Goal: Information Seeking & Learning: Find specific page/section

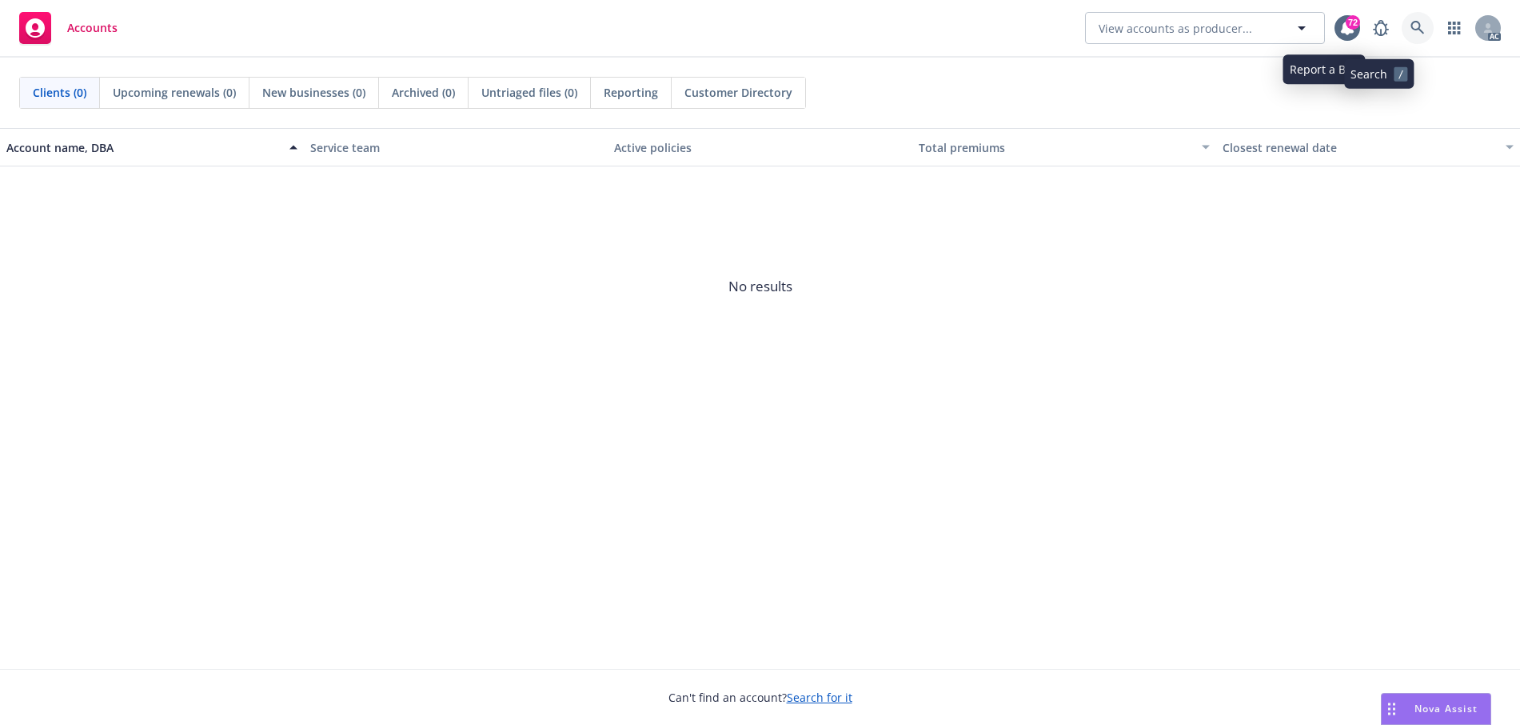
click at [1411, 22] on icon at bounding box center [1418, 28] width 14 height 14
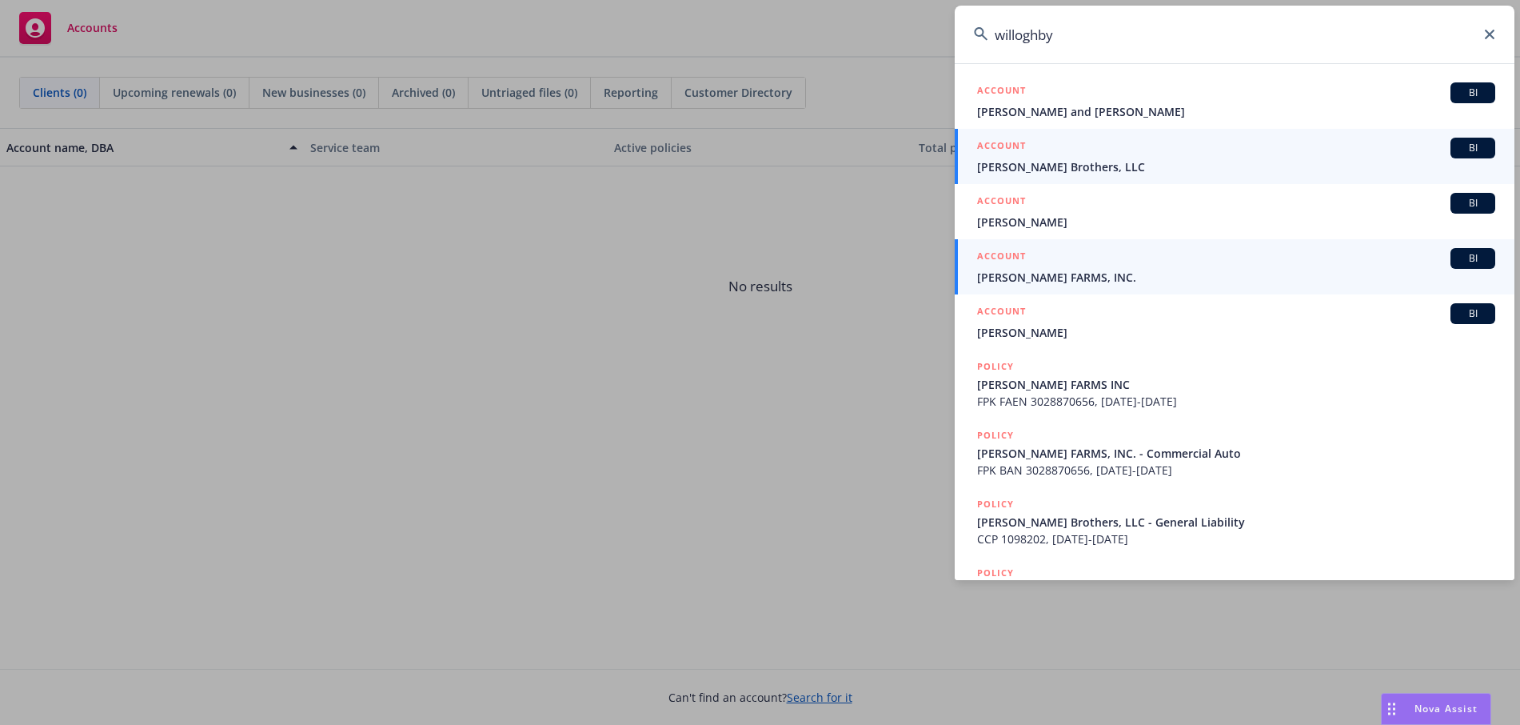
type input "willoghby"
click at [1137, 271] on span "[PERSON_NAME] FARMS, INC." at bounding box center [1236, 277] width 518 height 17
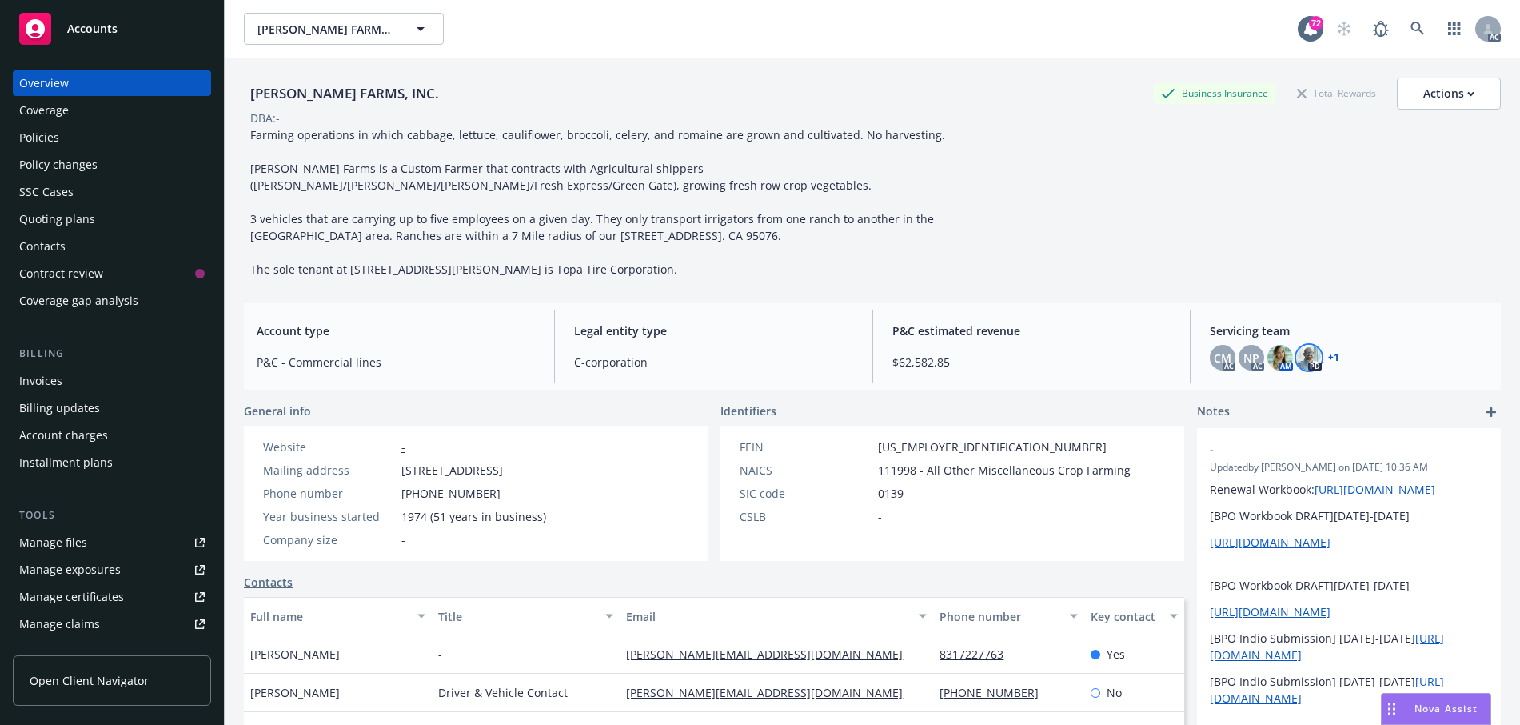
click at [1318, 370] on img at bounding box center [1310, 358] width 26 height 26
click at [59, 150] on div "Policies" at bounding box center [39, 138] width 40 height 26
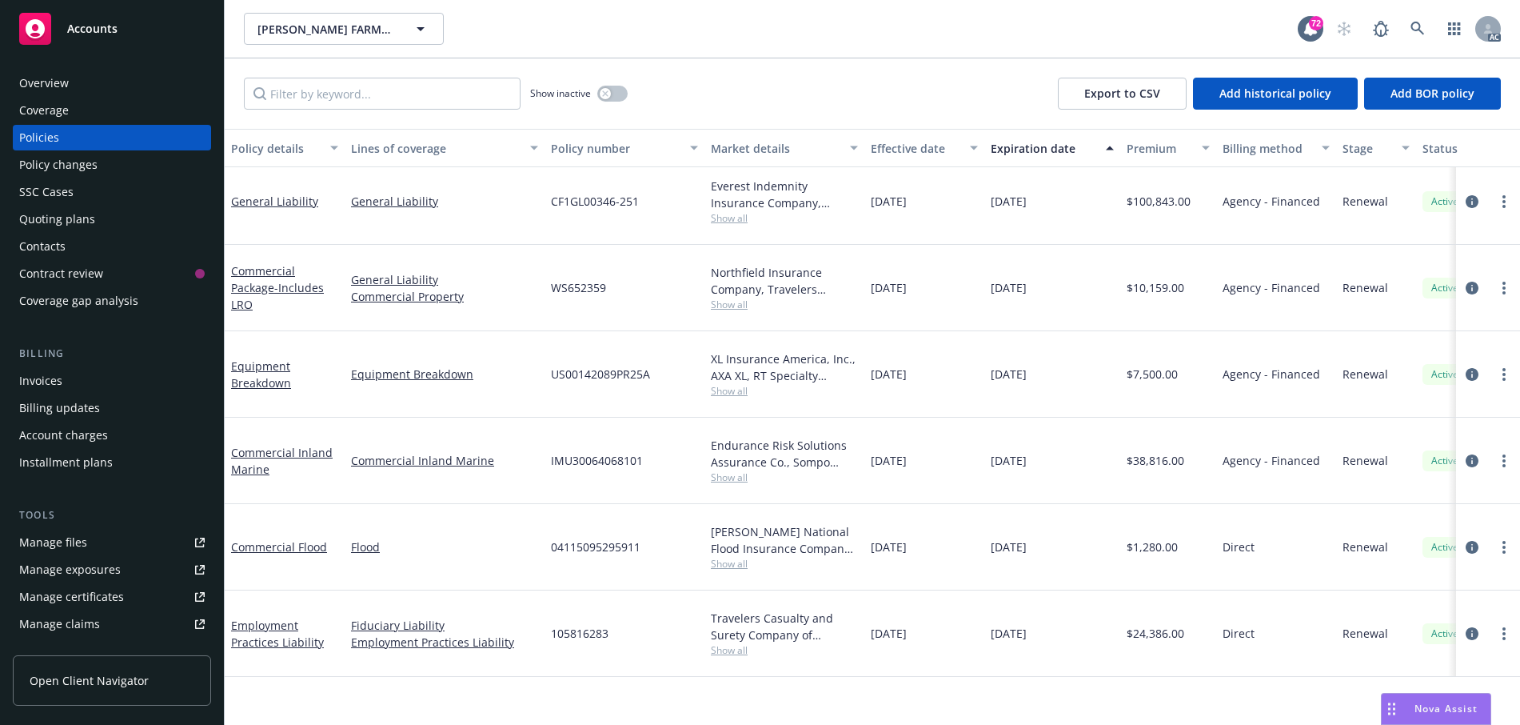
scroll to position [373, 0]
click at [273, 650] on div "Employment Practices Liability" at bounding box center [284, 634] width 107 height 34
click at [270, 649] on link "Employment Practices Liability" at bounding box center [277, 633] width 93 height 32
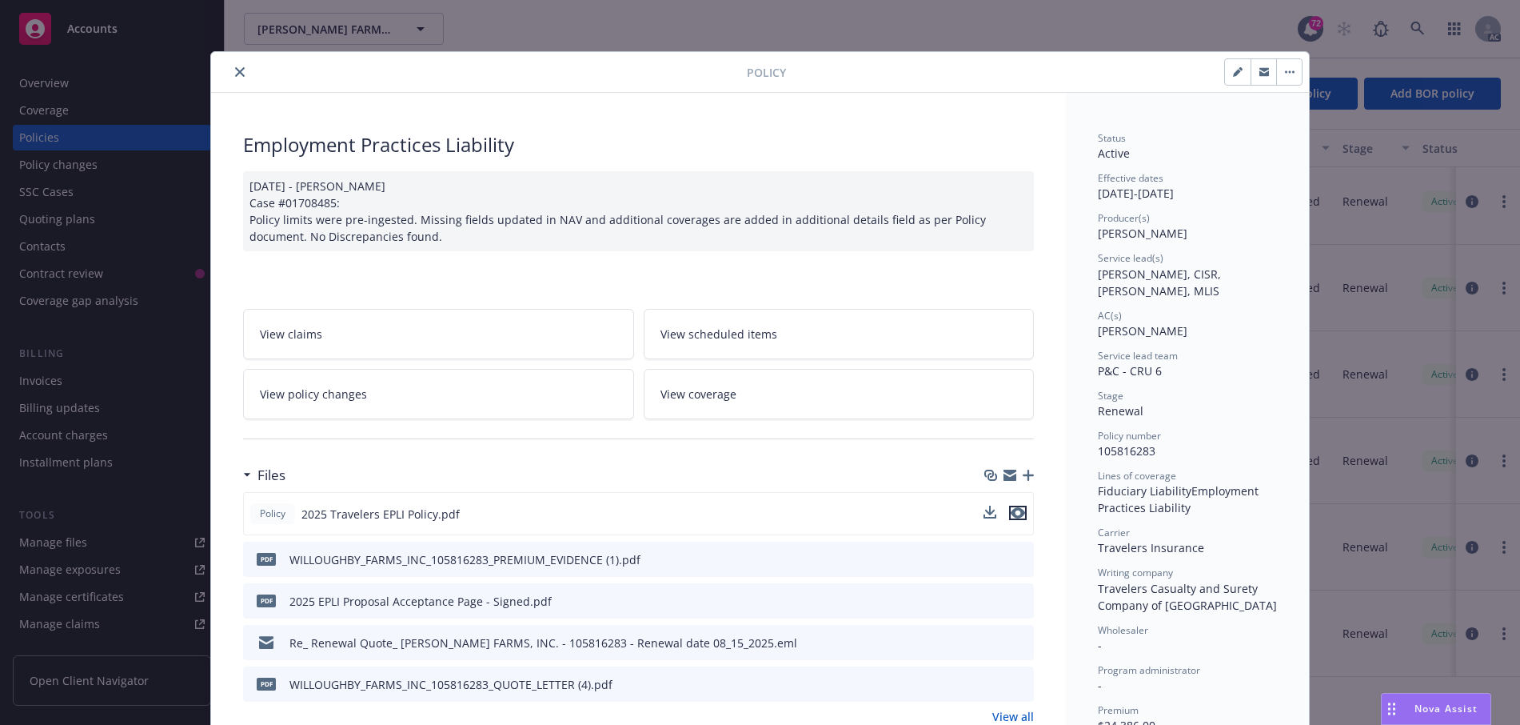
click at [1016, 518] on icon "preview file" at bounding box center [1018, 512] width 14 height 11
click at [245, 77] on icon "close" at bounding box center [240, 72] width 10 height 10
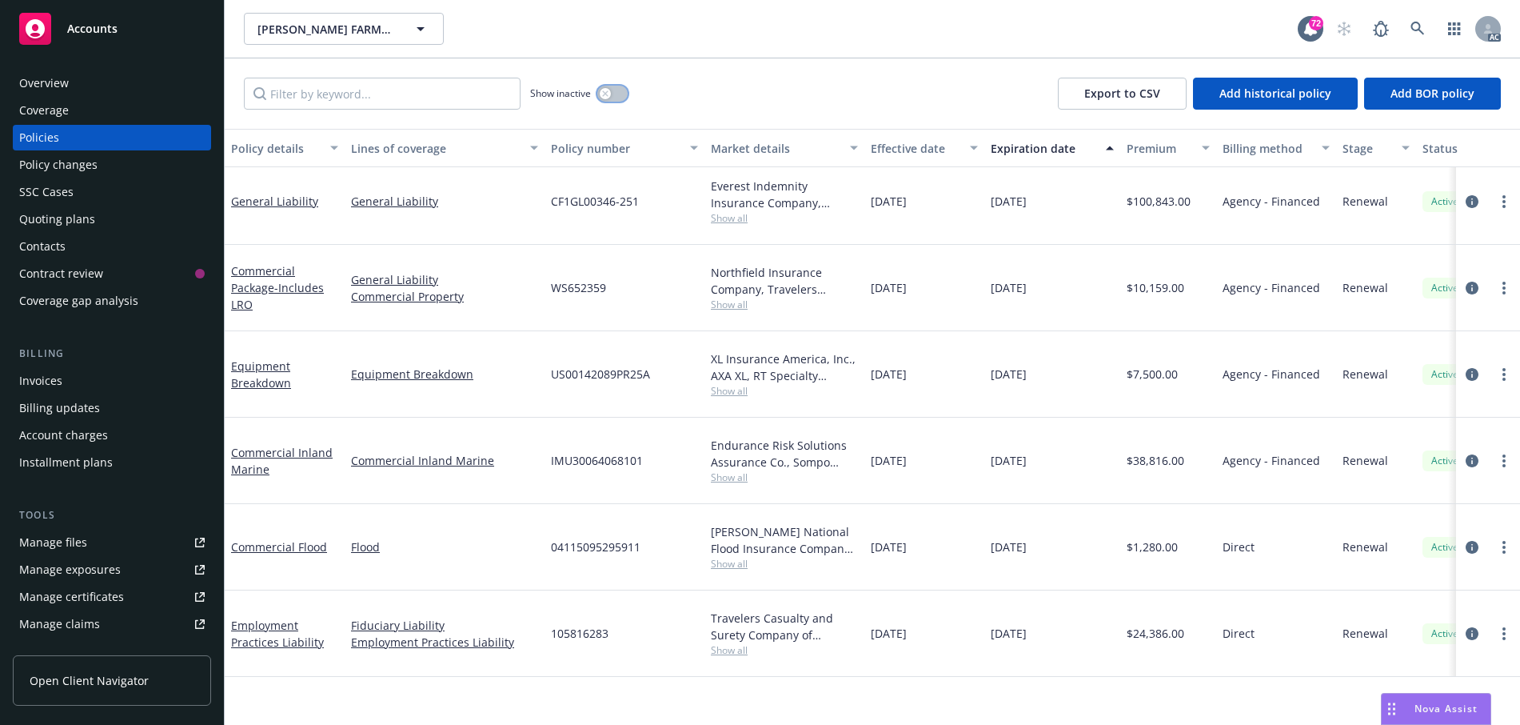
click at [617, 102] on button "button" at bounding box center [612, 94] width 30 height 16
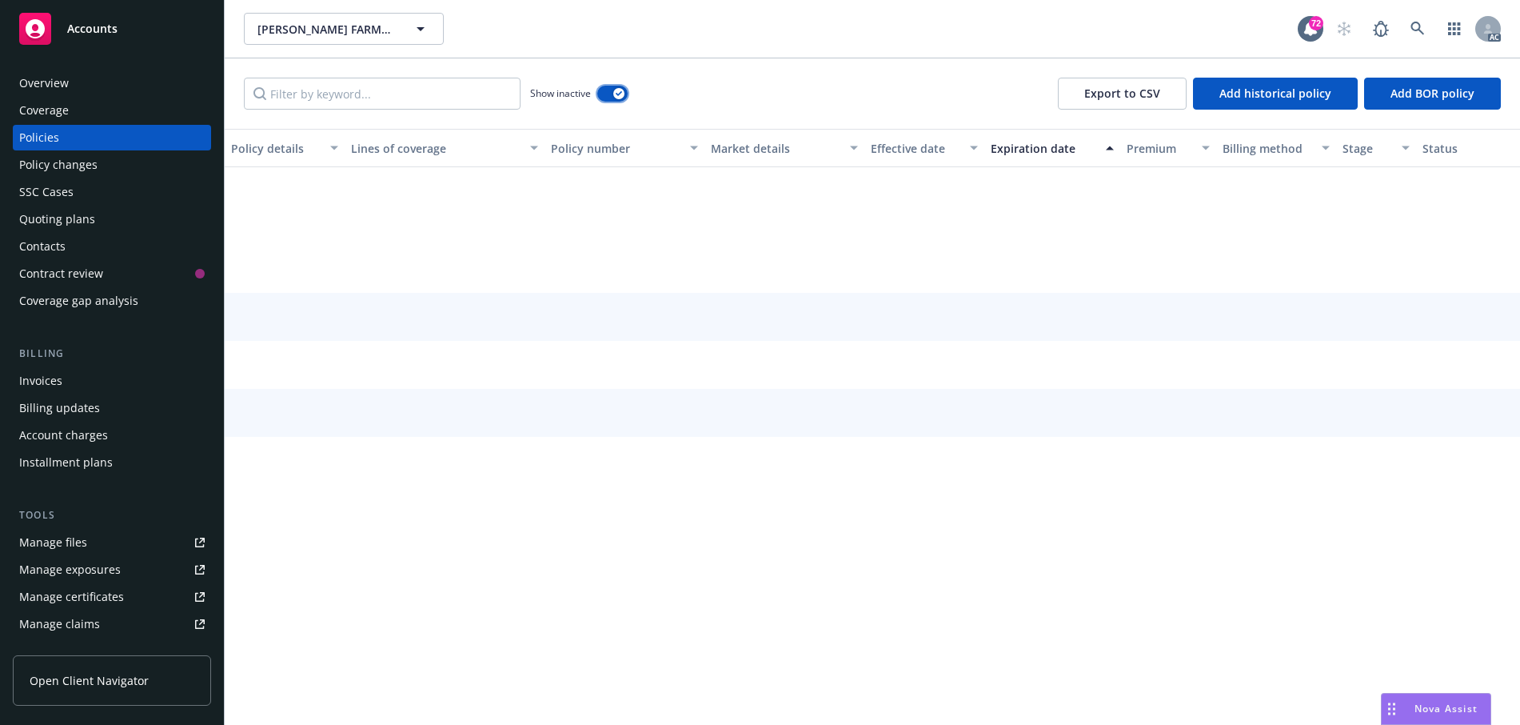
click at [628, 102] on button "button" at bounding box center [612, 94] width 30 height 16
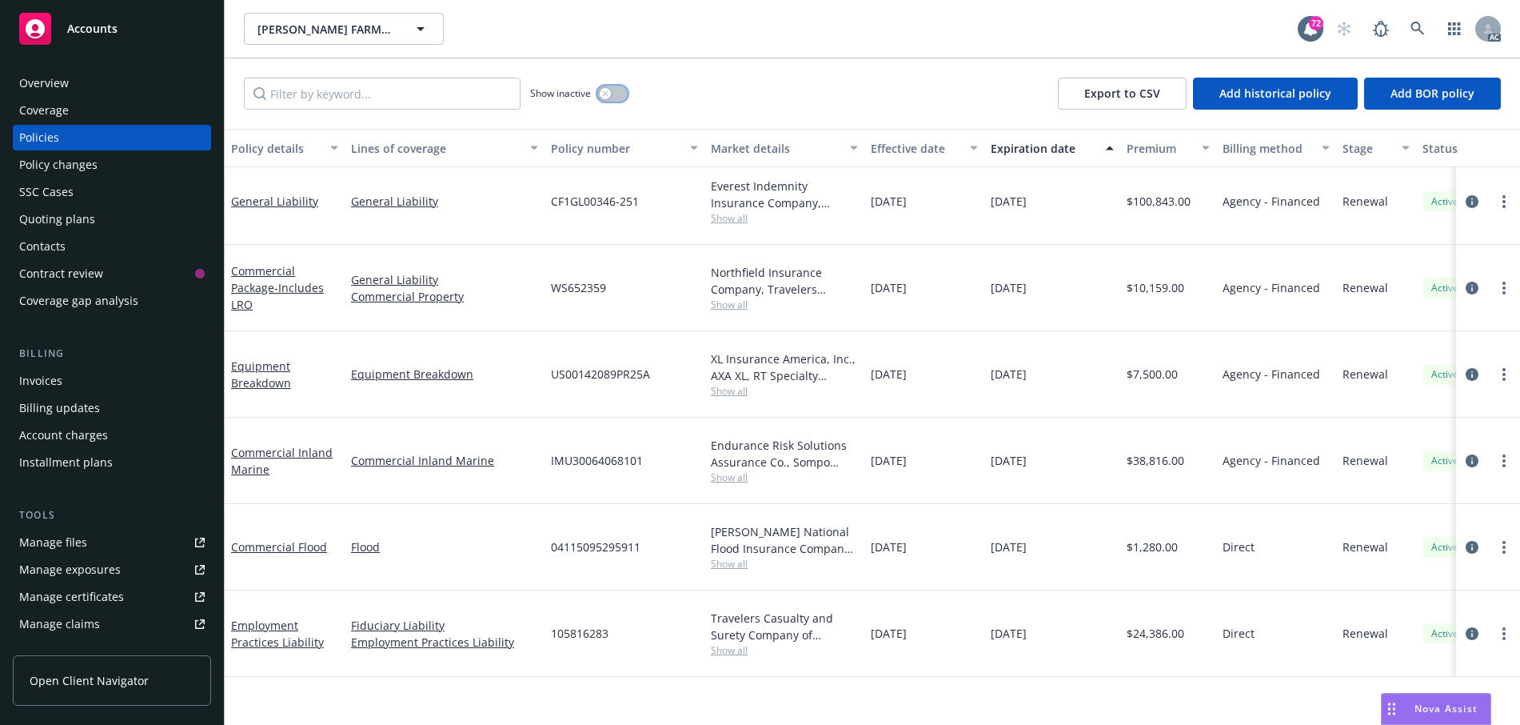
scroll to position [373, 0]
